Goal: Navigation & Orientation: Find specific page/section

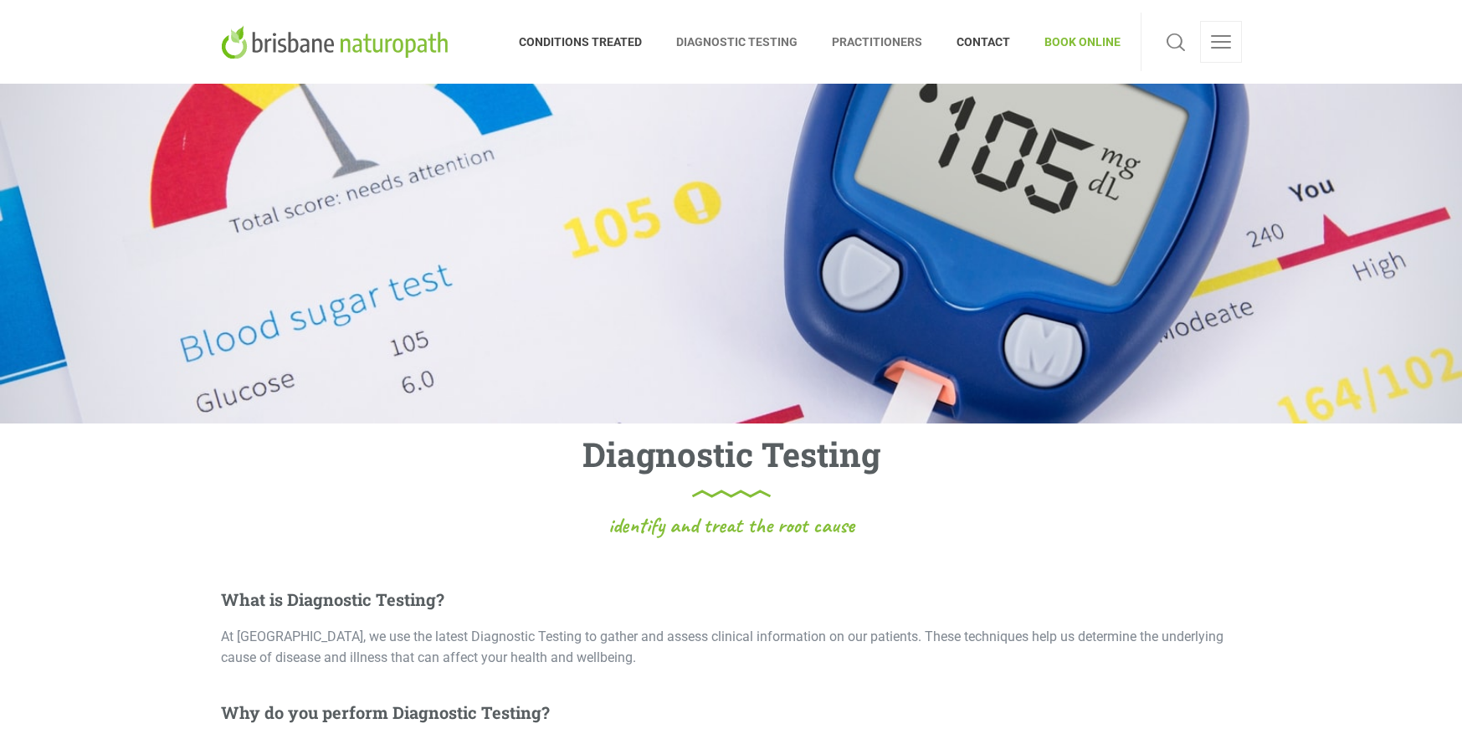
click at [891, 39] on span "PRACTITIONERS" at bounding box center [877, 41] width 125 height 27
click at [711, 40] on span "DIAGNOSTIC TESTING" at bounding box center [738, 41] width 156 height 27
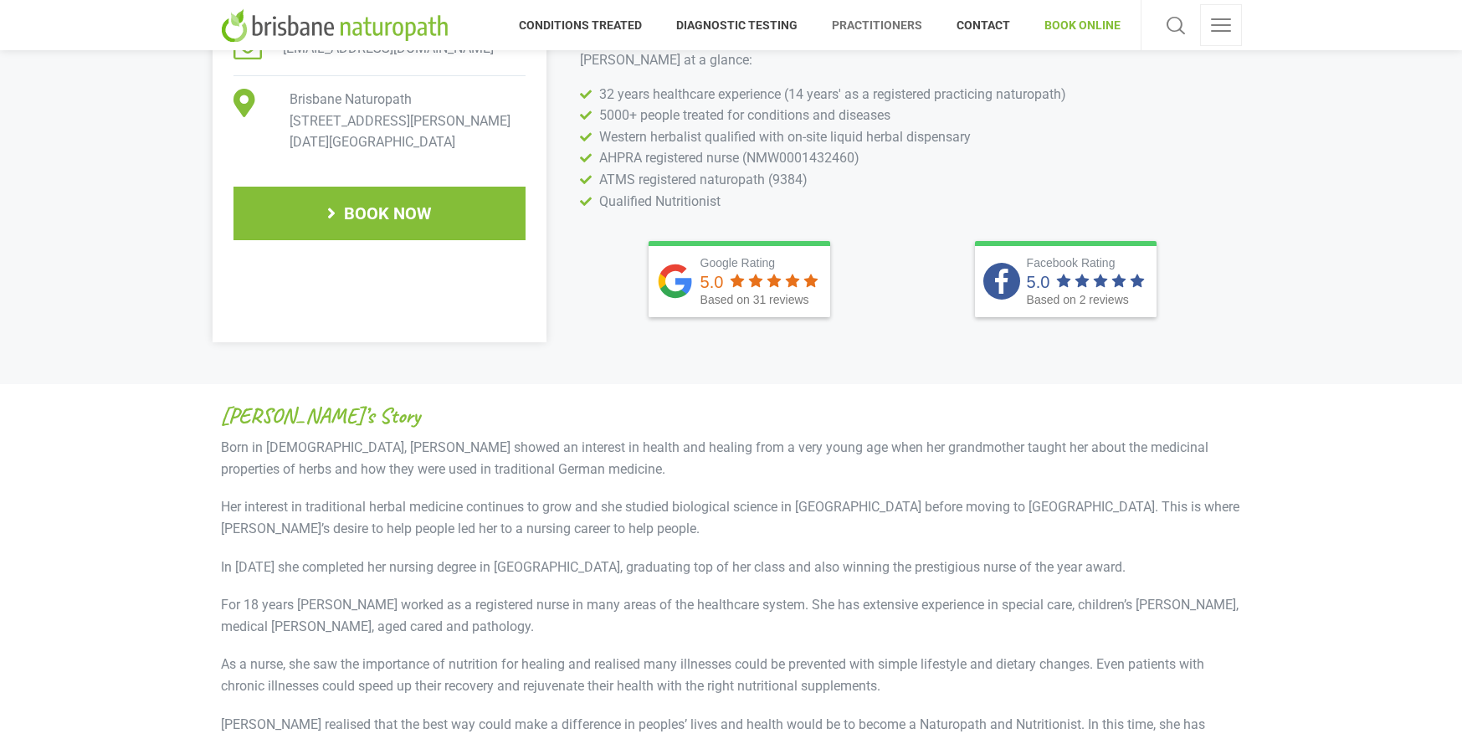
scroll to position [670, 0]
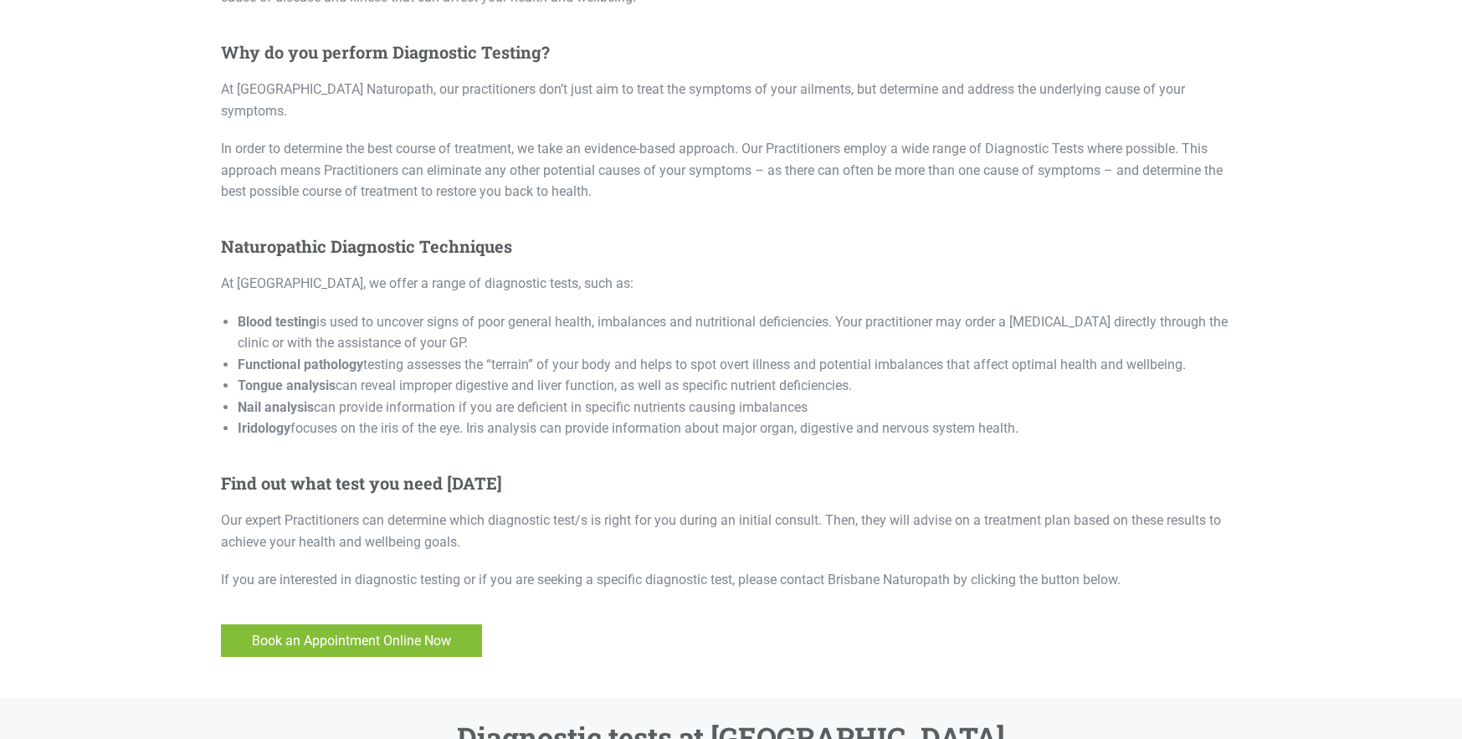
scroll to position [670, 0]
